Goal: Check status: Check status

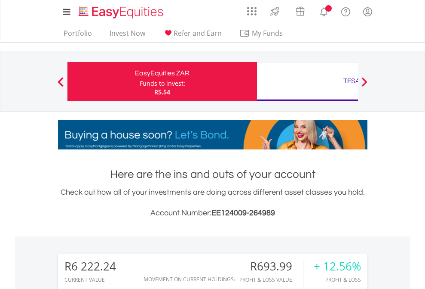
scroll to position [83, 135]
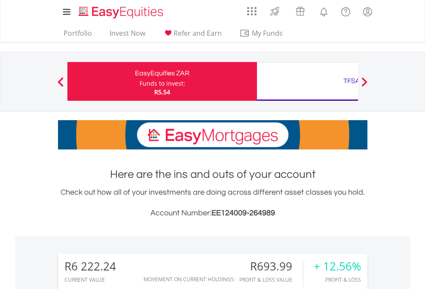
click at [140, 81] on div "Funds to invest:" at bounding box center [163, 83] width 46 height 9
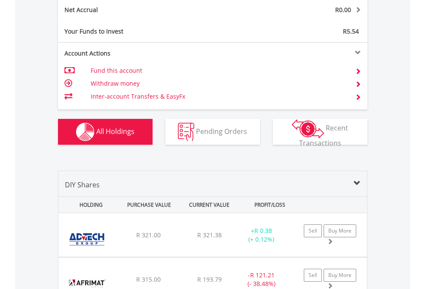
scroll to position [974, 0]
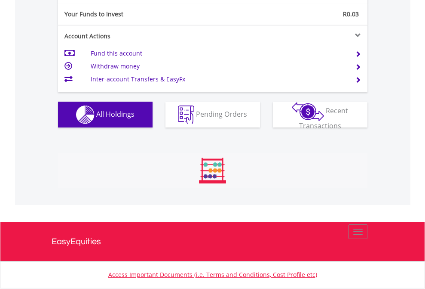
scroll to position [83, 135]
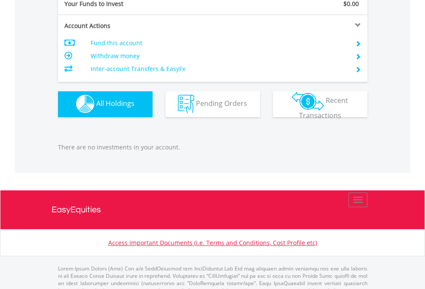
scroll to position [852, 0]
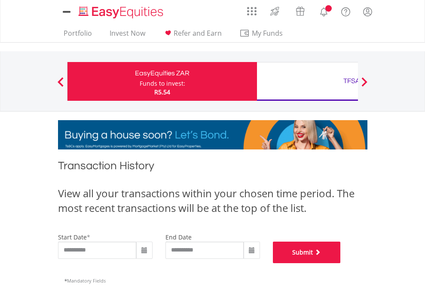
click at [341, 263] on button "Submit" at bounding box center [307, 252] width 68 height 22
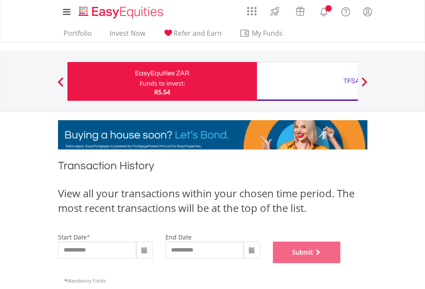
scroll to position [349, 0]
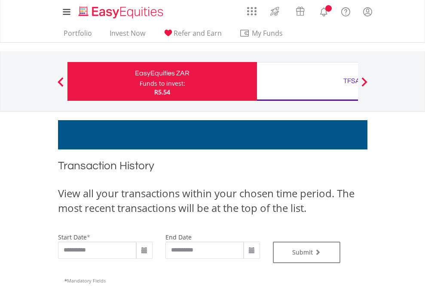
click at [308, 81] on div "TFSA" at bounding box center [351, 81] width 179 height 12
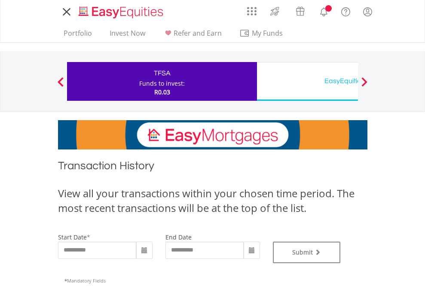
type input "**********"
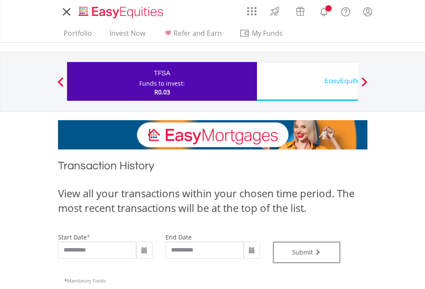
type input "**********"
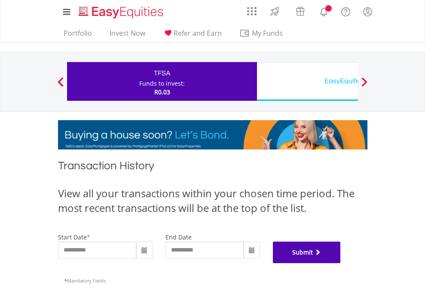
click at [341, 263] on button "Submit" at bounding box center [307, 252] width 68 height 22
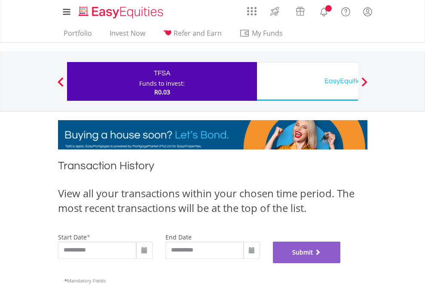
scroll to position [349, 0]
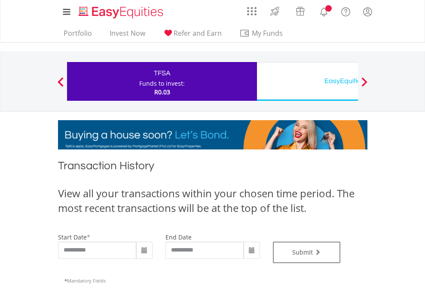
click at [308, 81] on div "EasyEquities USD" at bounding box center [351, 81] width 179 height 12
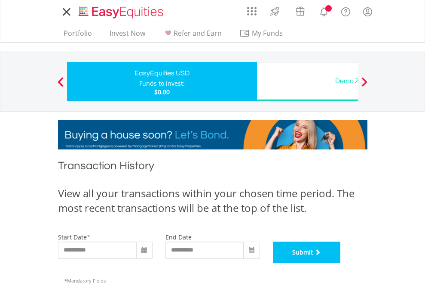
click at [341, 263] on button "Submit" at bounding box center [307, 252] width 68 height 22
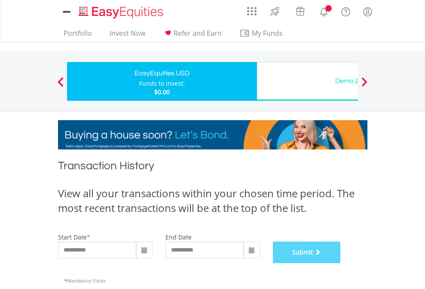
scroll to position [349, 0]
